Goal: Task Accomplishment & Management: Manage account settings

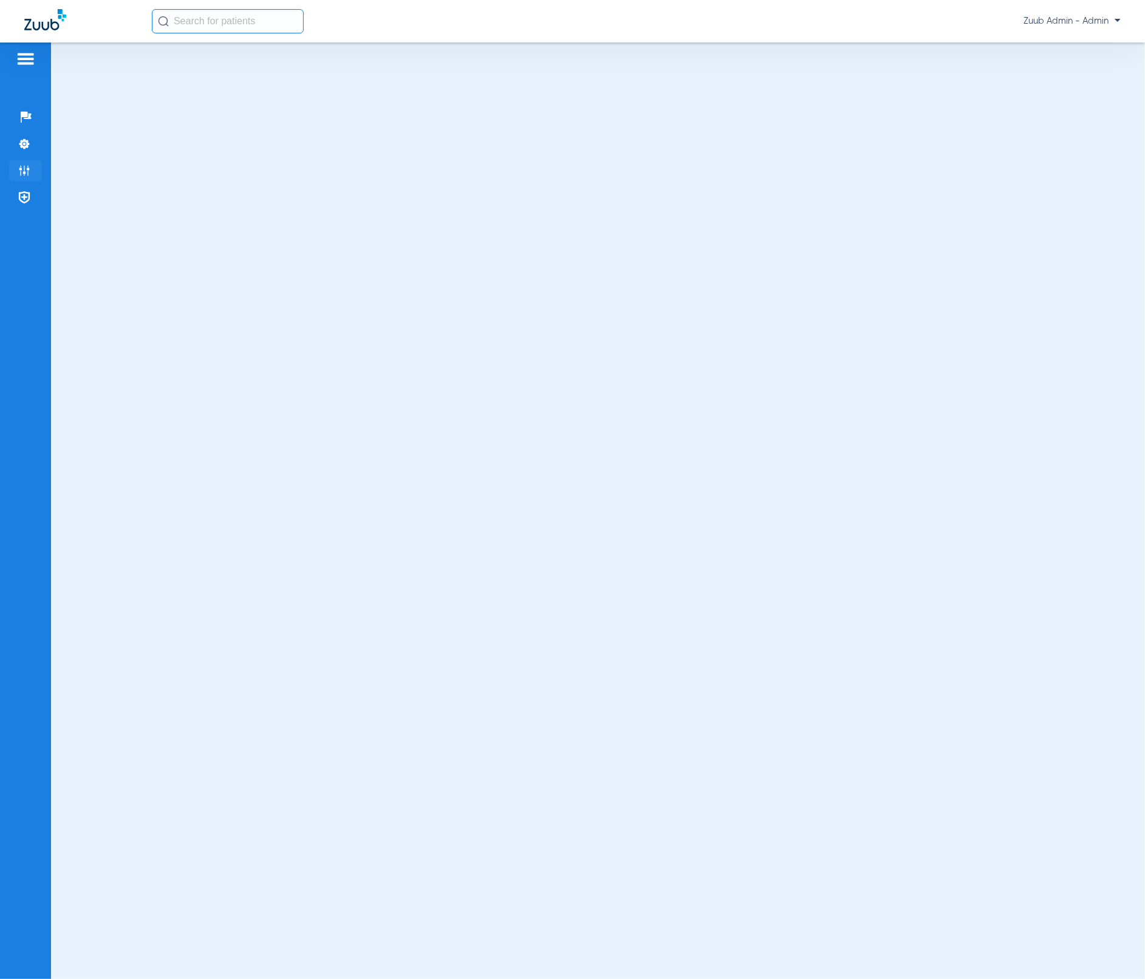
click at [29, 166] on img at bounding box center [24, 171] width 12 height 12
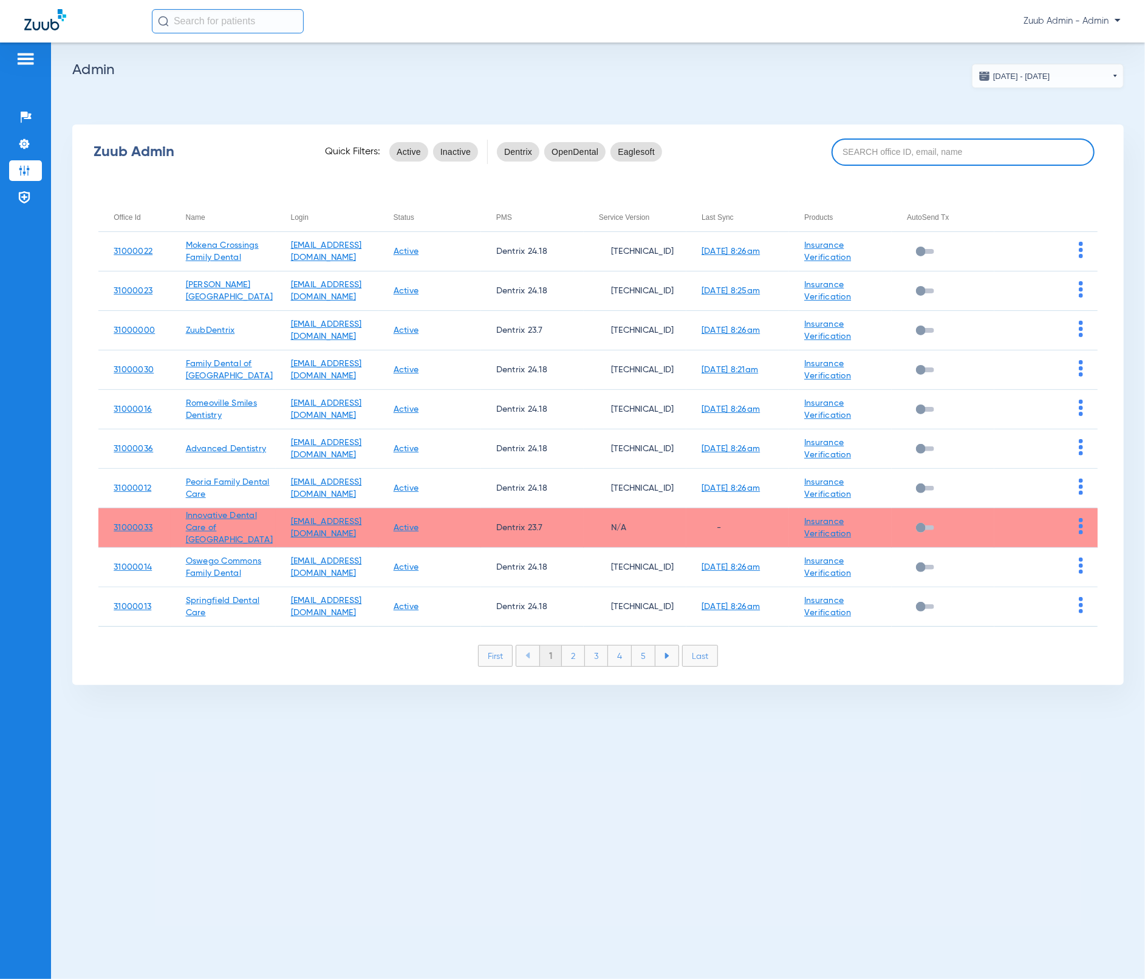
click at [902, 145] on input at bounding box center [962, 151] width 263 height 27
paste input "31000003"
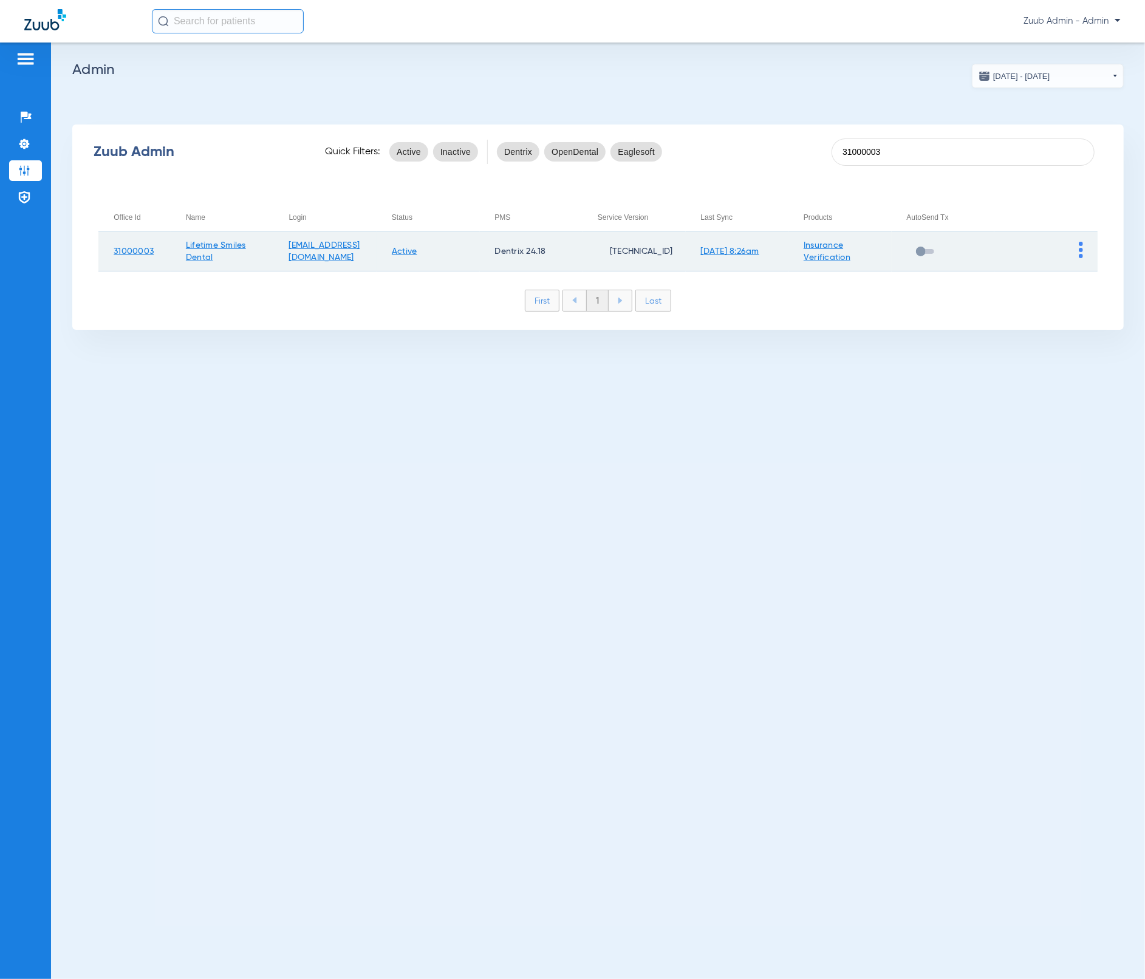
type input "31000003"
click at [1079, 250] on img at bounding box center [1080, 250] width 4 height 16
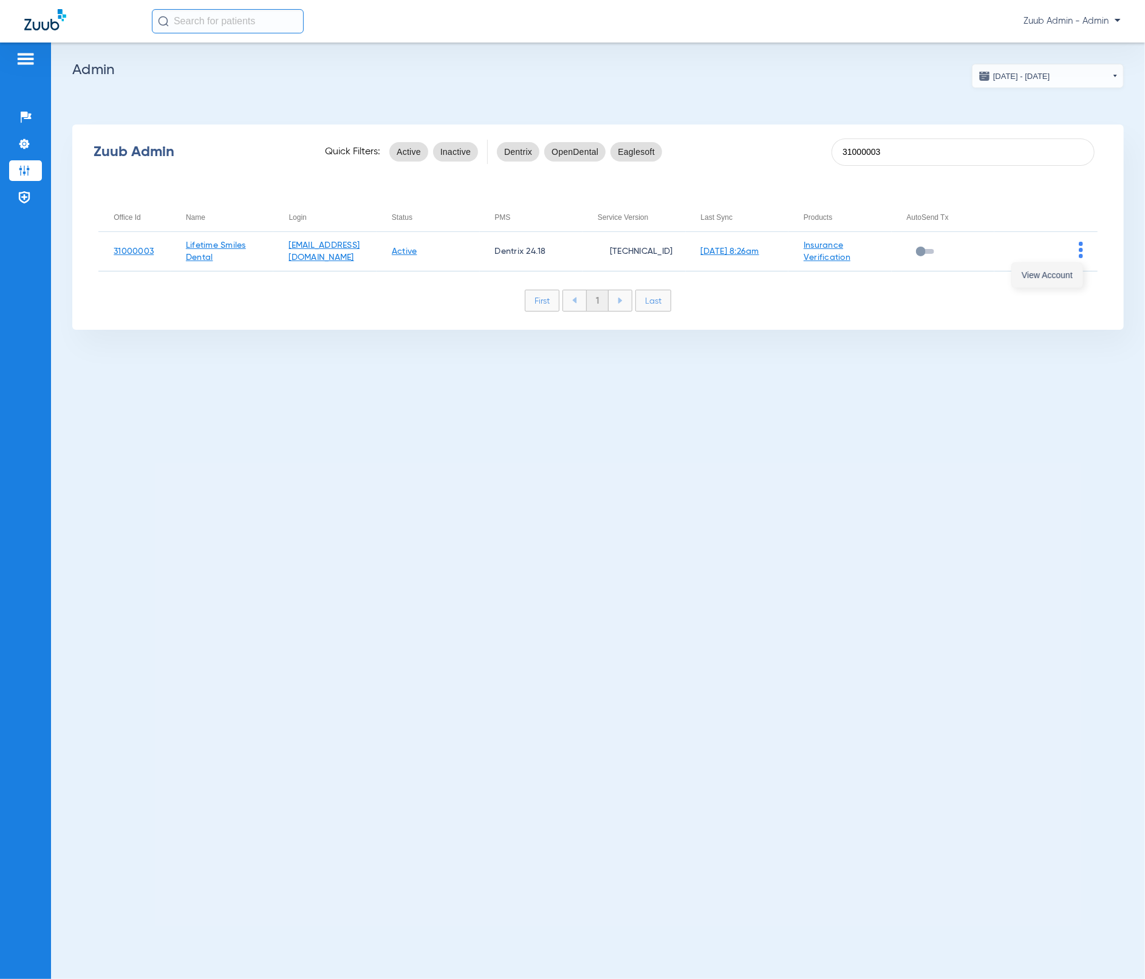
click at [1078, 276] on button "View Account" at bounding box center [1047, 275] width 70 height 24
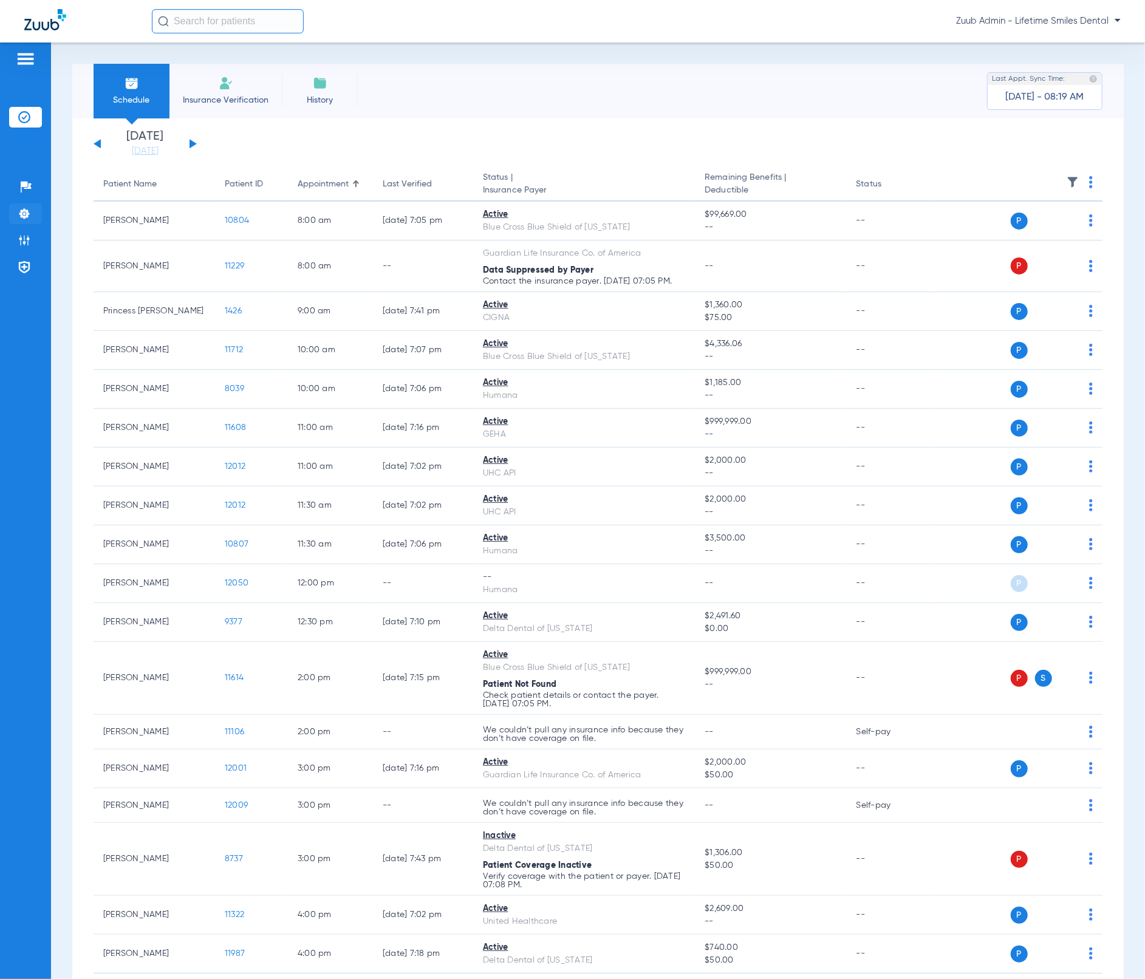
click at [22, 220] on li "Settings" at bounding box center [25, 213] width 33 height 21
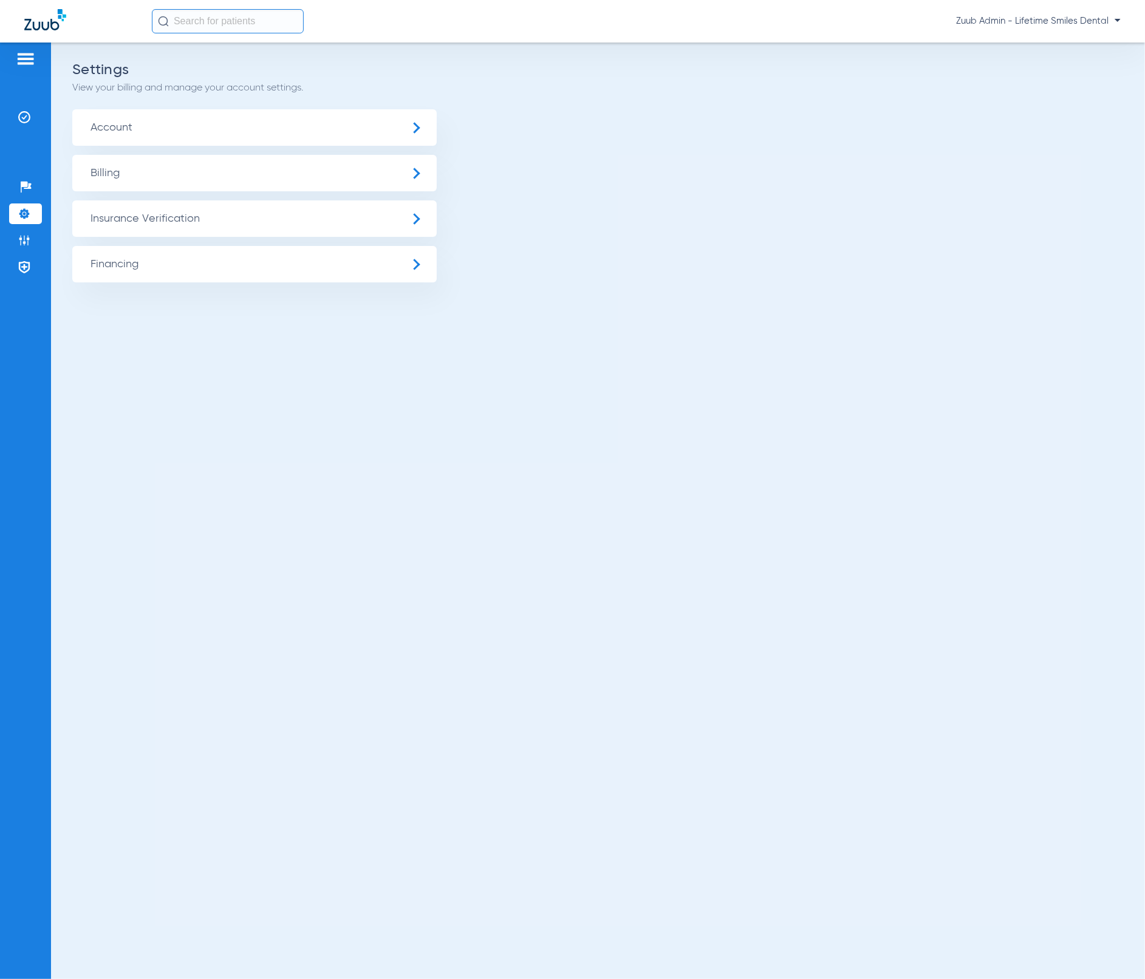
click at [136, 216] on span "Insurance Verification" at bounding box center [254, 218] width 364 height 36
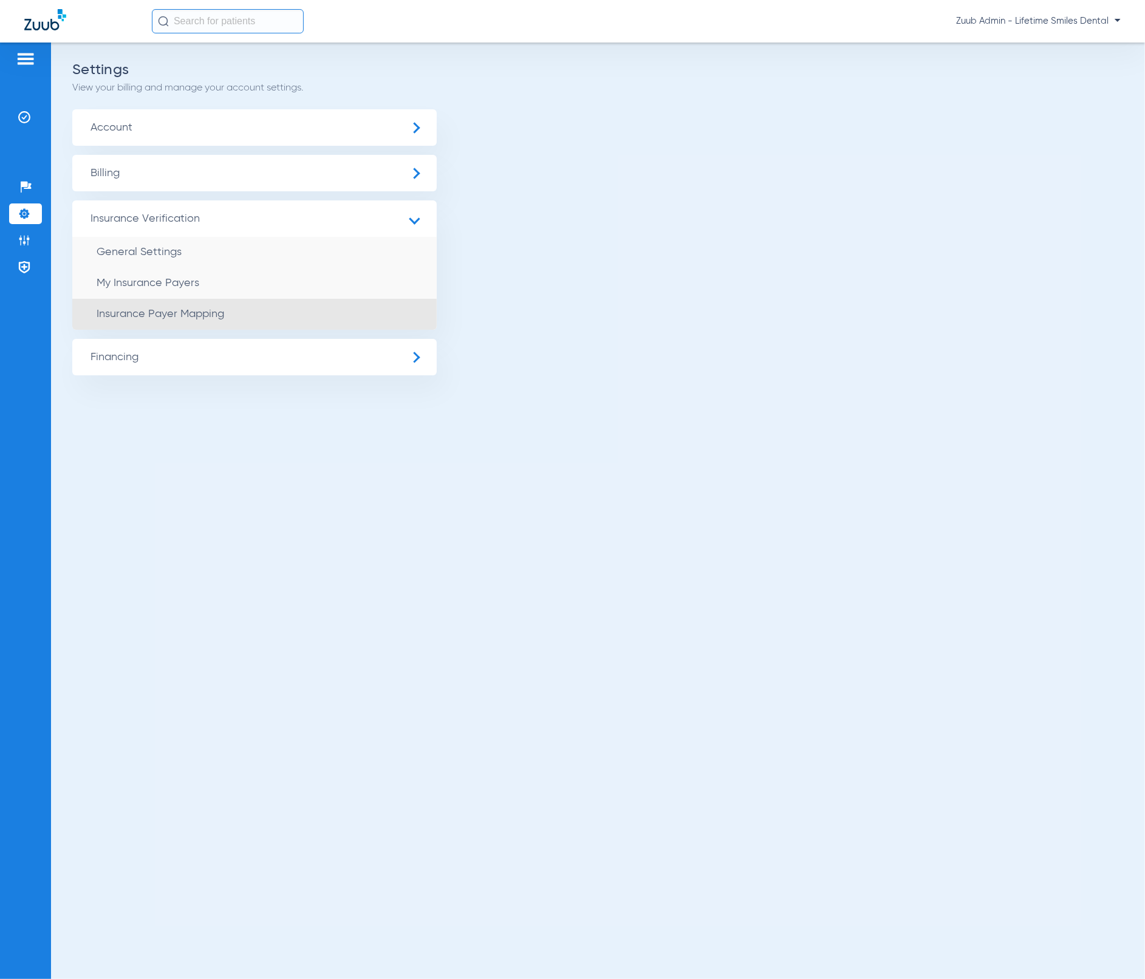
click at [228, 316] on li "Insurance Payer Mapping" at bounding box center [254, 314] width 364 height 31
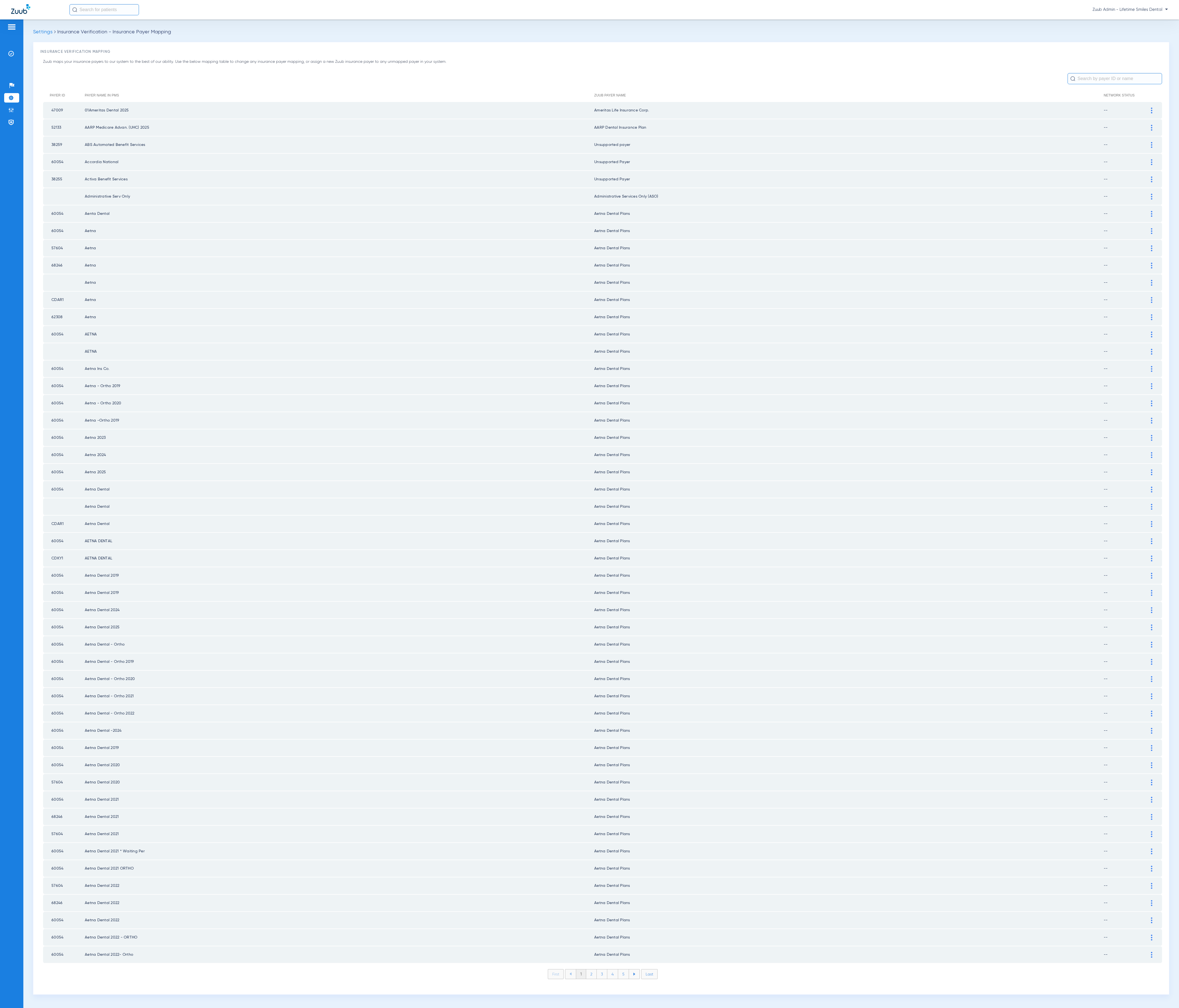
click at [524, 447] on ul "1 2 3 4 5" at bounding box center [602, 974] width 75 height 10
click at [524, 447] on li "2" at bounding box center [591, 974] width 11 height 10
click at [524, 447] on li "3" at bounding box center [602, 974] width 11 height 10
click at [524, 447] on li "4" at bounding box center [613, 974] width 11 height 10
click at [524, 447] on li "5" at bounding box center [624, 974] width 11 height 10
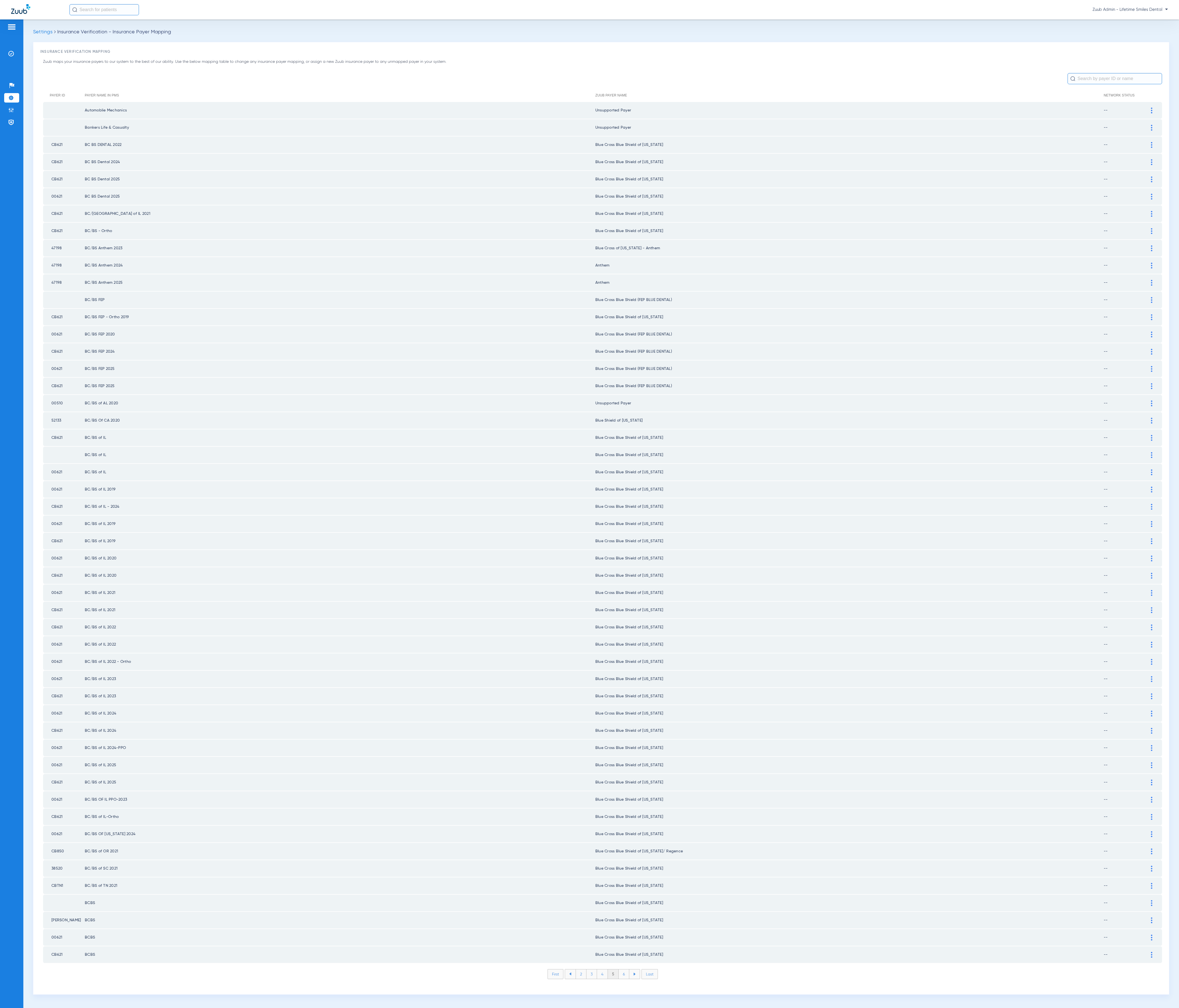
click at [524, 447] on li "6" at bounding box center [624, 974] width 11 height 10
click at [524, 447] on li "7" at bounding box center [624, 974] width 11 height 10
click at [524, 447] on li "8" at bounding box center [624, 974] width 11 height 10
click at [524, 447] on li "9" at bounding box center [624, 974] width 11 height 10
click at [524, 447] on li "10" at bounding box center [623, 974] width 12 height 10
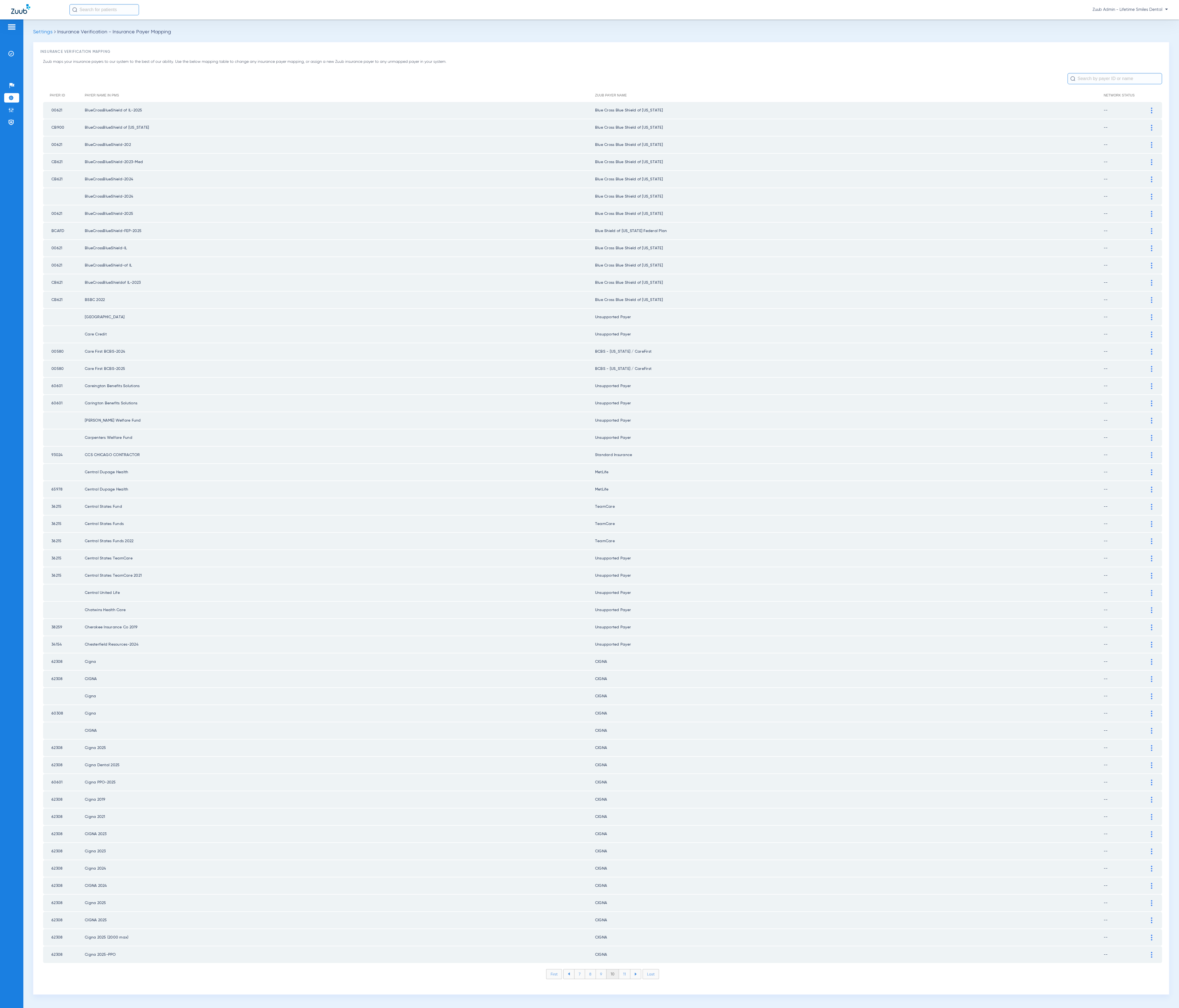
click at [524, 447] on li "11" at bounding box center [624, 974] width 11 height 10
click at [524, 447] on li "12" at bounding box center [625, 974] width 12 height 10
click at [524, 447] on li "13" at bounding box center [626, 974] width 12 height 10
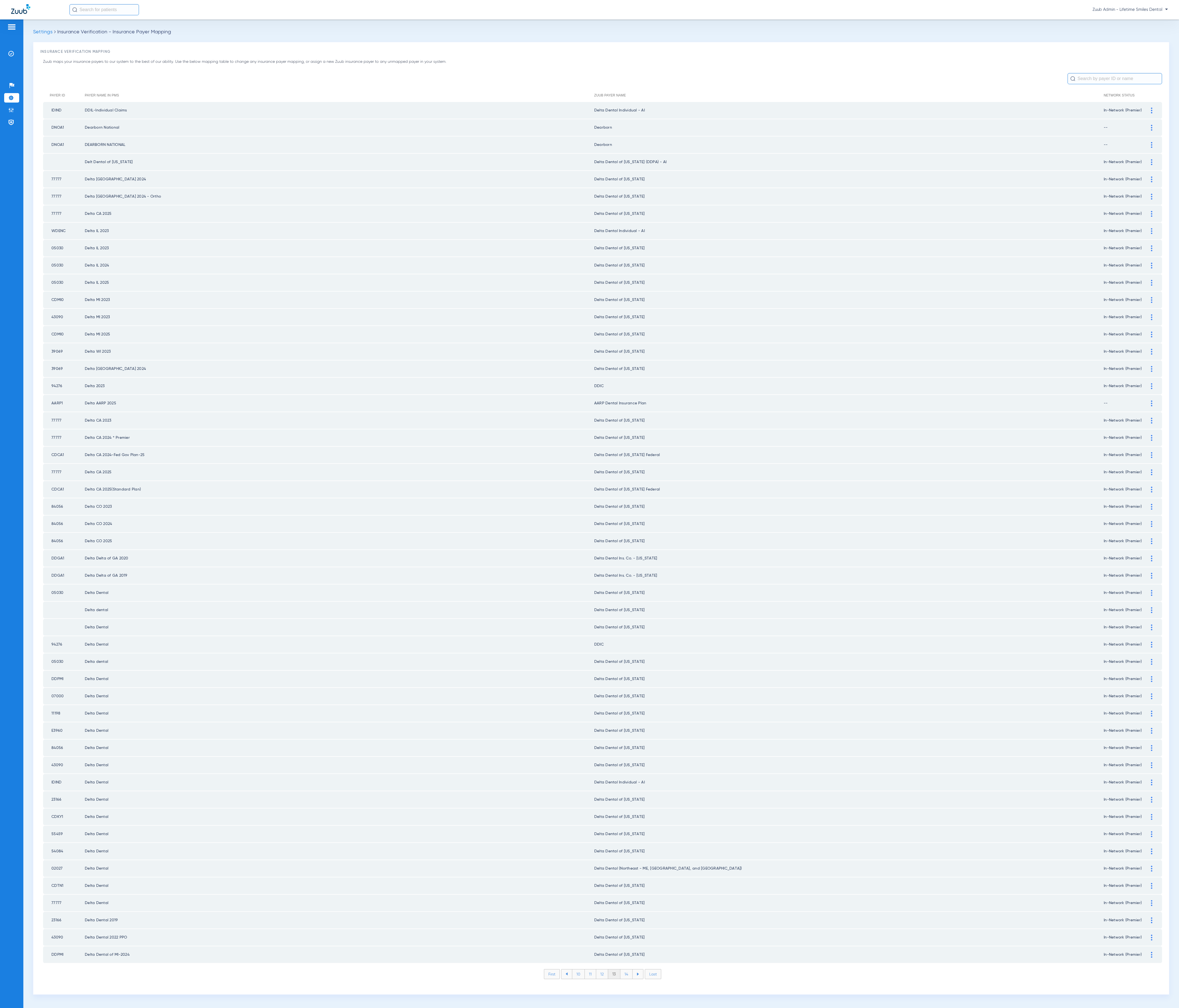
click at [524, 447] on li "14" at bounding box center [626, 974] width 12 height 10
click at [524, 447] on li "15" at bounding box center [626, 974] width 12 height 10
click at [524, 447] on li "16" at bounding box center [627, 974] width 12 height 10
click at [524, 447] on li "17" at bounding box center [627, 974] width 12 height 10
click at [524, 447] on li "18" at bounding box center [627, 974] width 12 height 10
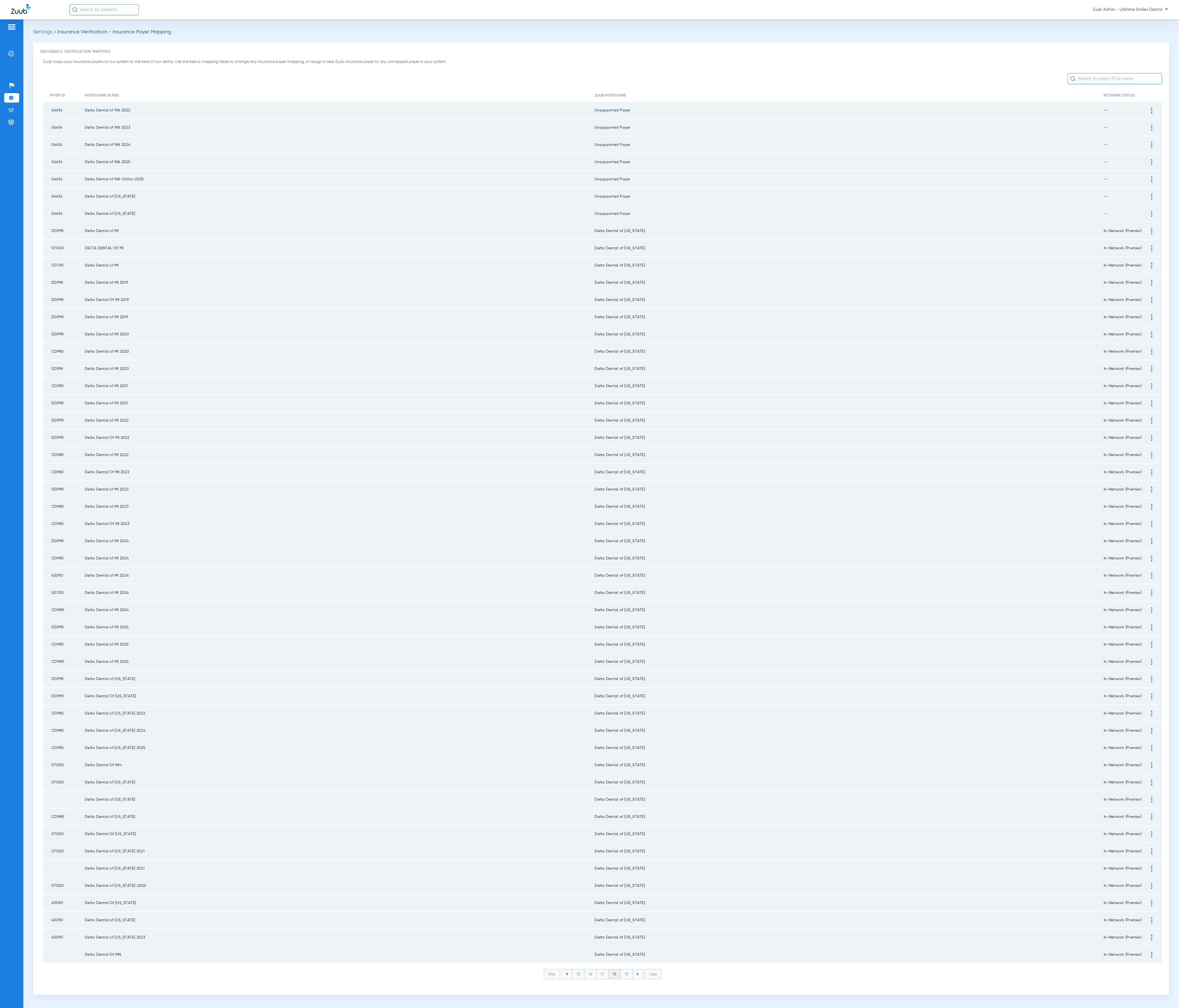
click at [524, 447] on li "19" at bounding box center [627, 974] width 12 height 10
click at [524, 447] on li "20" at bounding box center [627, 974] width 13 height 10
click at [524, 447] on li "21" at bounding box center [627, 974] width 12 height 10
click at [524, 447] on li "22" at bounding box center [627, 974] width 12 height 10
click at [524, 447] on li "23" at bounding box center [627, 974] width 12 height 10
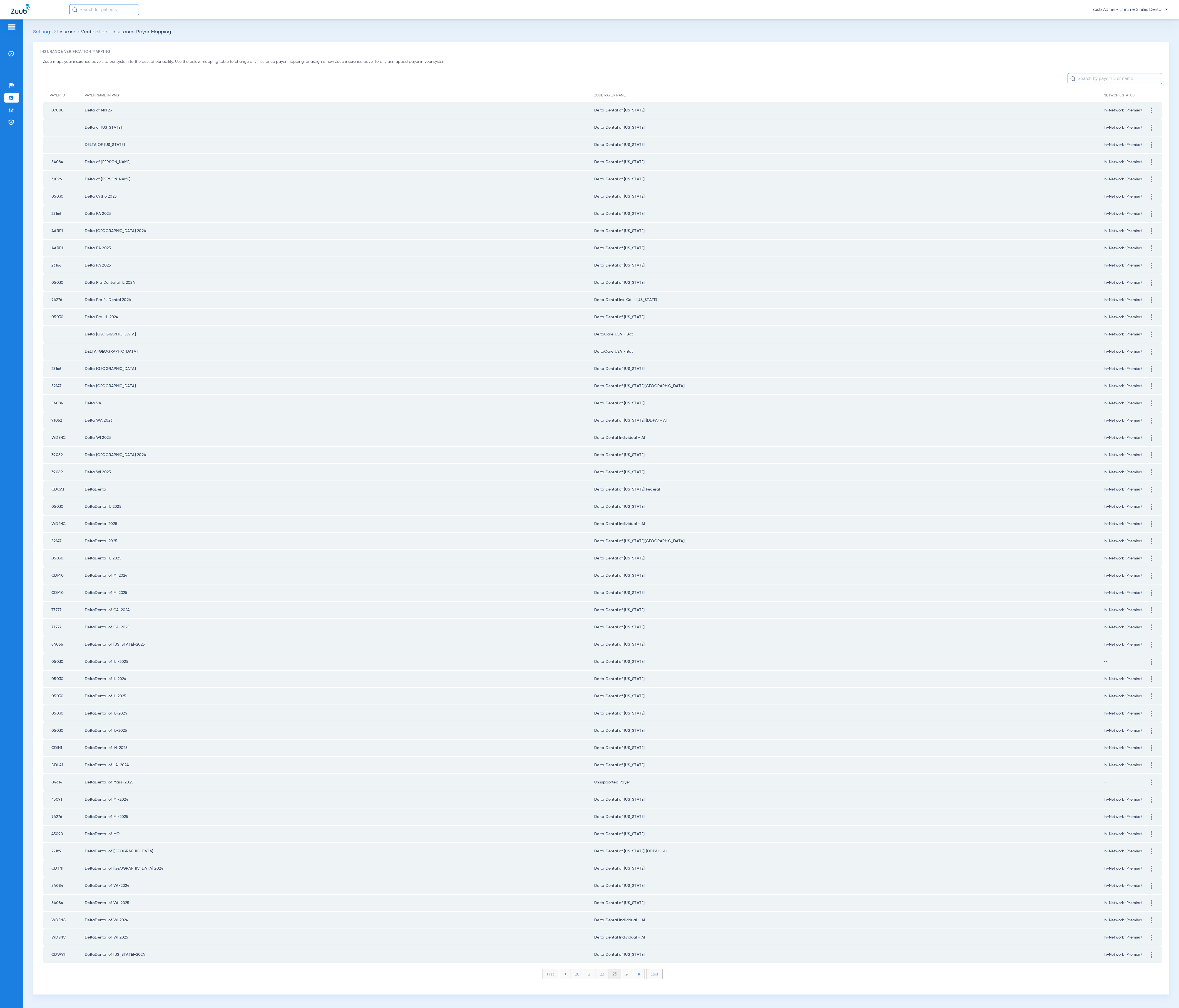
click at [524, 447] on li "24" at bounding box center [627, 974] width 13 height 10
click at [524, 447] on li "25" at bounding box center [627, 974] width 13 height 10
click at [524, 447] on li "26" at bounding box center [627, 974] width 12 height 10
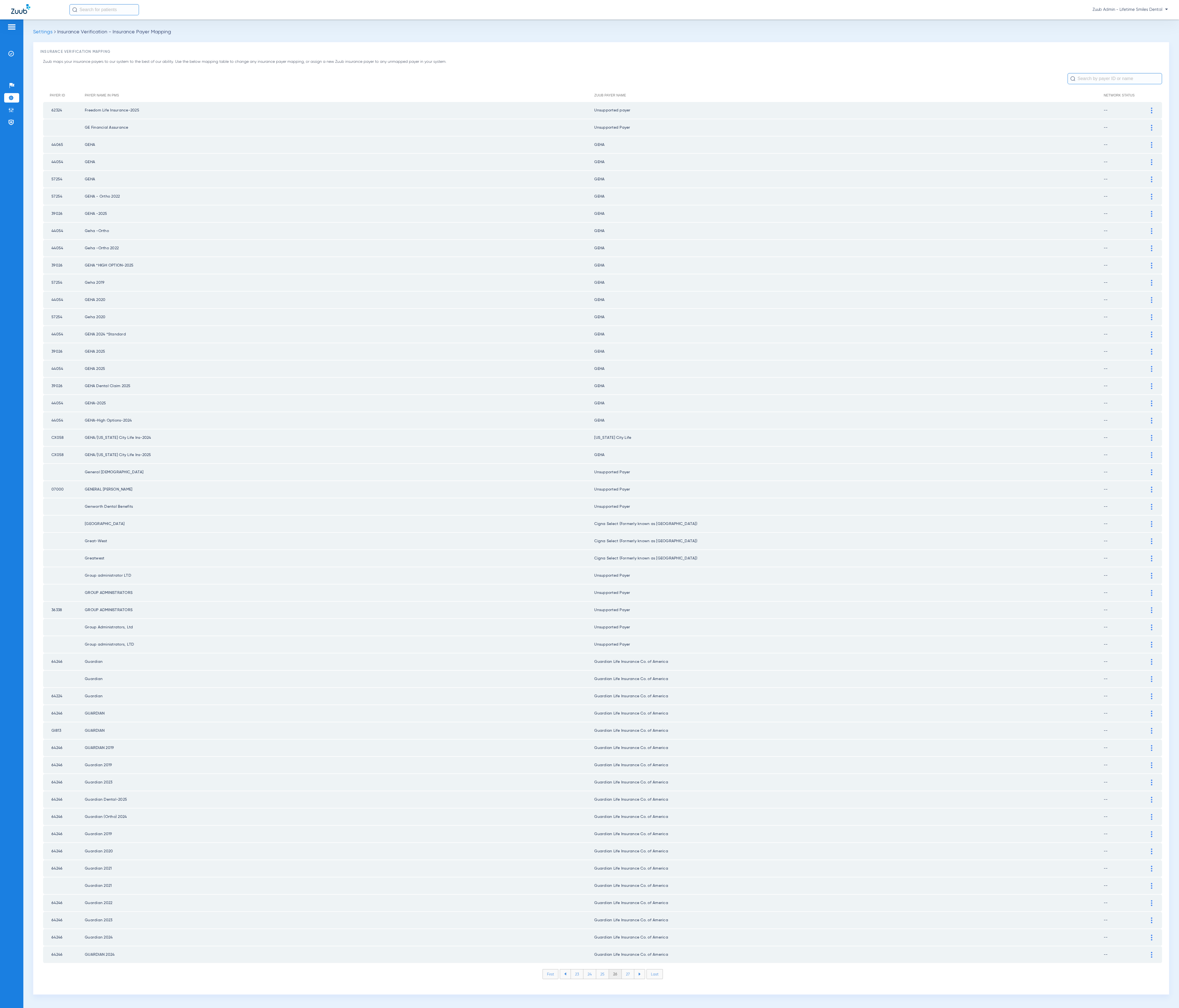
click at [524, 447] on li "27" at bounding box center [627, 974] width 12 height 10
click at [524, 447] on li "28" at bounding box center [628, 974] width 13 height 10
click at [524, 447] on li "29" at bounding box center [627, 974] width 12 height 10
click at [524, 447] on li "30" at bounding box center [627, 974] width 13 height 10
click at [524, 447] on li "31" at bounding box center [628, 974] width 12 height 10
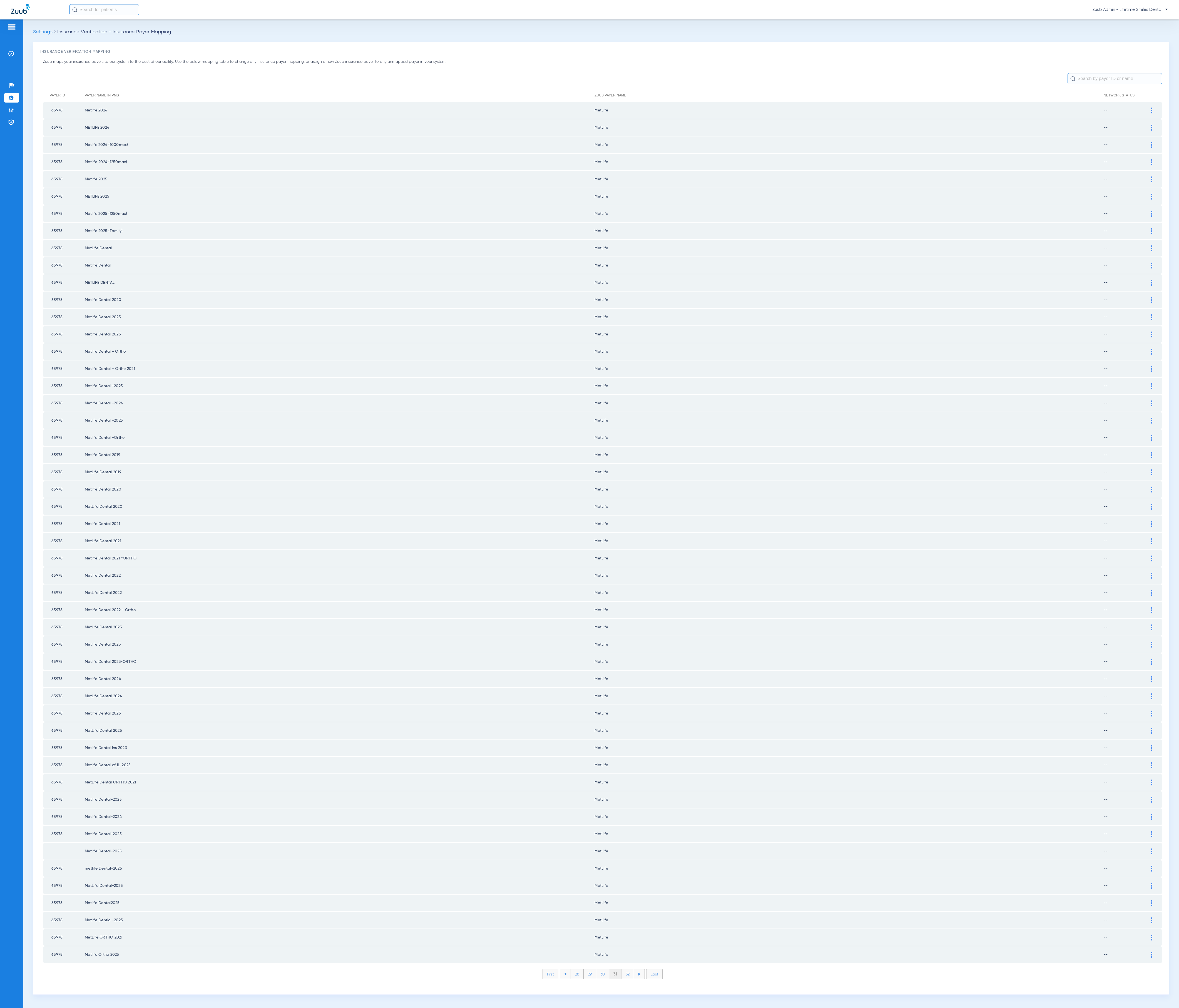
click at [524, 447] on li "32" at bounding box center [627, 974] width 12 height 10
click at [524, 447] on li "33" at bounding box center [627, 974] width 12 height 10
click at [524, 447] on li "34" at bounding box center [628, 974] width 13 height 10
click at [524, 447] on li "35" at bounding box center [627, 974] width 13 height 10
click at [524, 447] on li "36" at bounding box center [627, 974] width 12 height 10
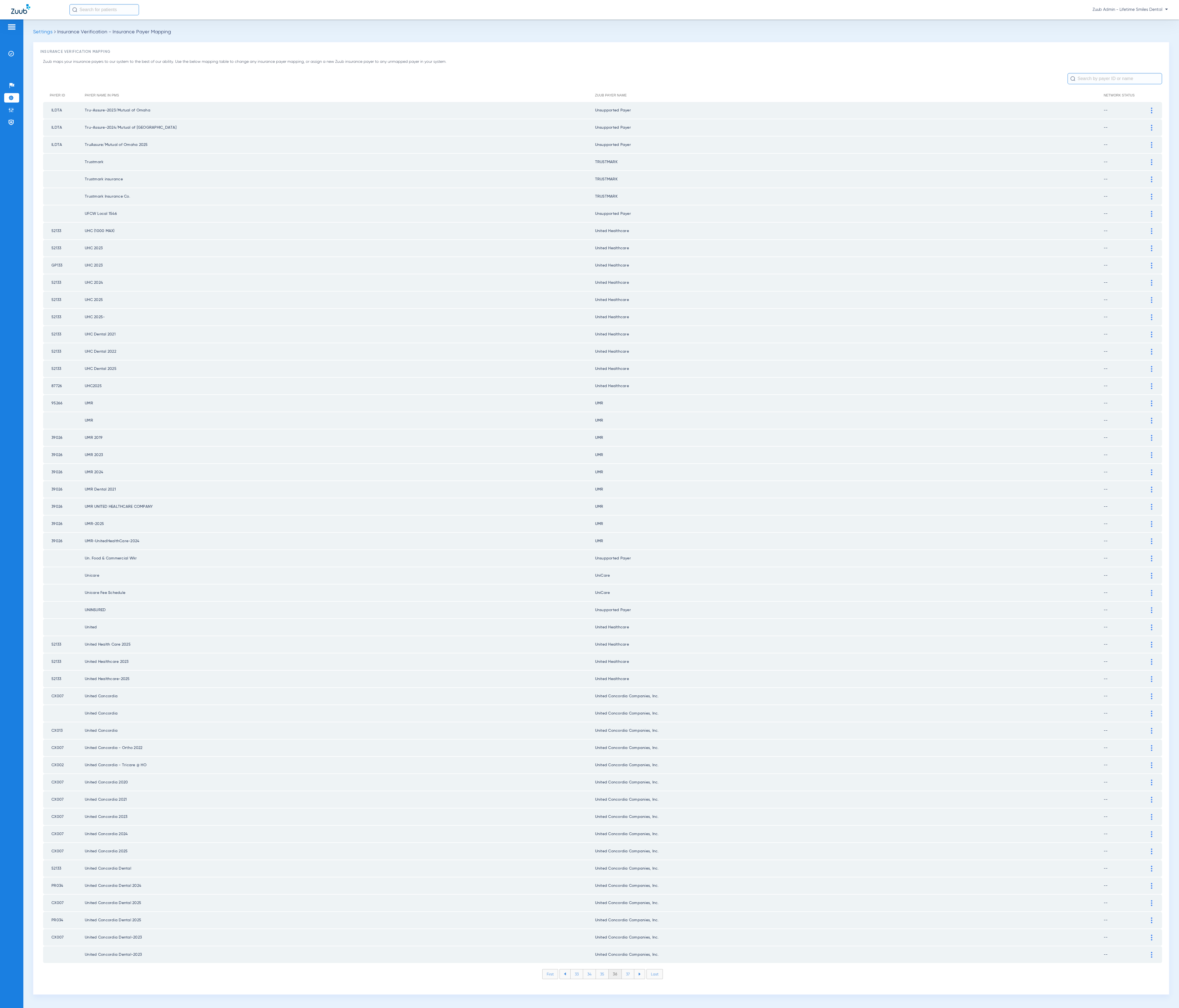
click at [524, 447] on li "37" at bounding box center [627, 974] width 12 height 10
click at [524, 447] on li "38" at bounding box center [628, 974] width 13 height 10
click at [524, 447] on li "39" at bounding box center [627, 974] width 12 height 10
